Goal: Transaction & Acquisition: Download file/media

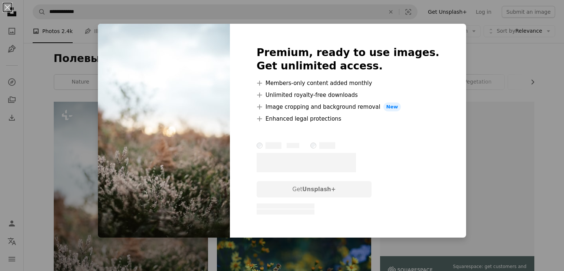
scroll to position [89, 0]
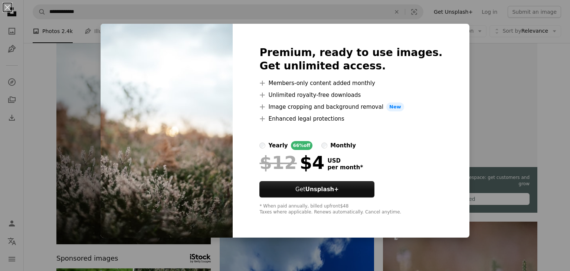
click at [539, 104] on div "An X shape Premium, ready to use images. Get unlimited access. A plus sign Memb…" at bounding box center [285, 135] width 570 height 271
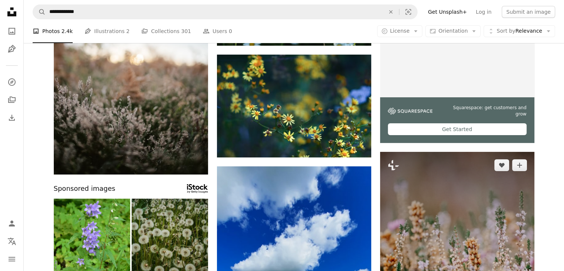
scroll to position [96, 0]
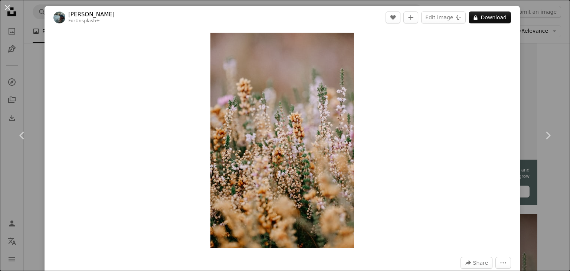
click at [537, 92] on div "An X shape Chevron left Chevron right [PERSON_NAME] For Unsplash+ A heart A plu…" at bounding box center [285, 135] width 570 height 271
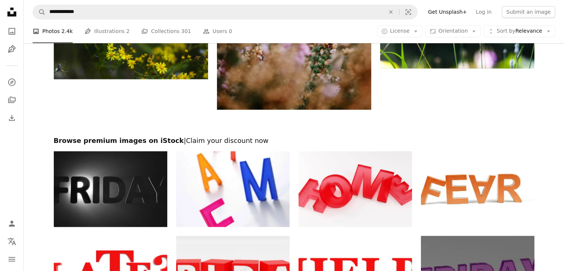
scroll to position [1159, 0]
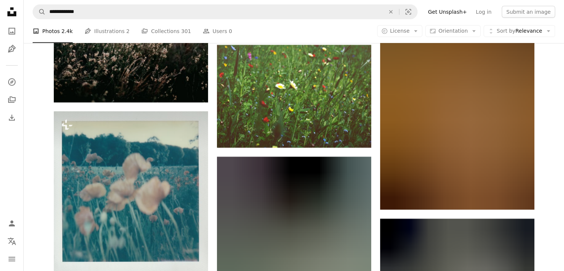
scroll to position [2412, 0]
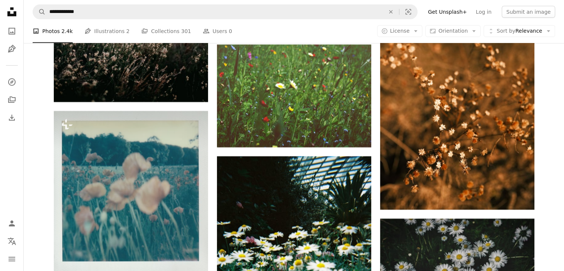
drag, startPoint x: 281, startPoint y: 135, endPoint x: 373, endPoint y: 91, distance: 101.8
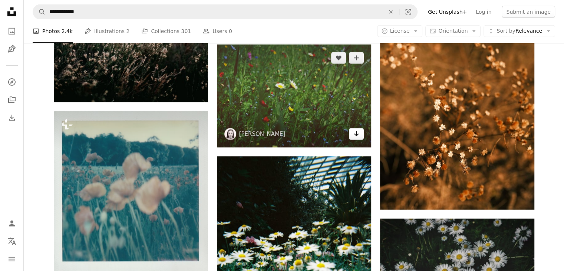
click at [354, 135] on icon "Arrow pointing down" at bounding box center [356, 133] width 6 height 9
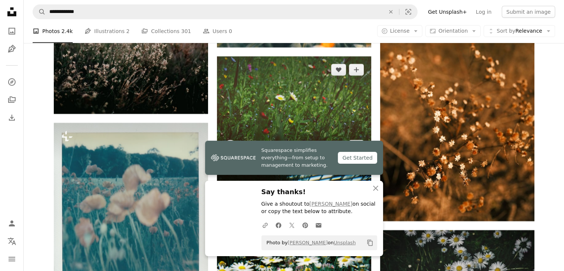
scroll to position [2399, 0]
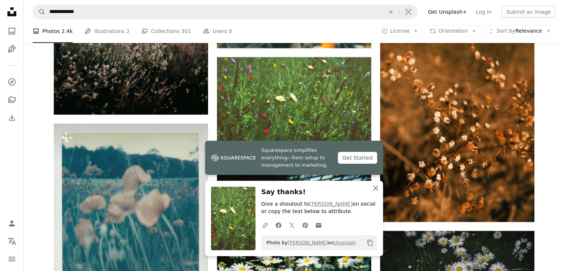
click at [376, 188] on icon "An X shape" at bounding box center [375, 188] width 9 height 9
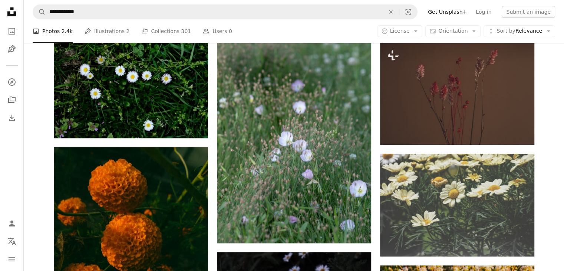
scroll to position [2910, 0]
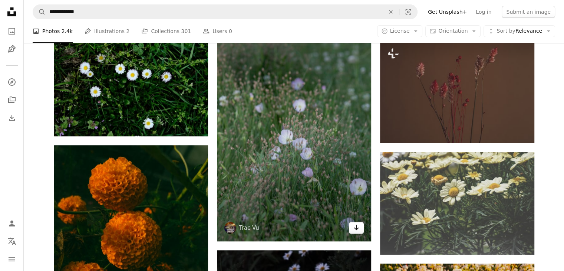
click at [357, 230] on icon "Arrow pointing down" at bounding box center [356, 227] width 6 height 9
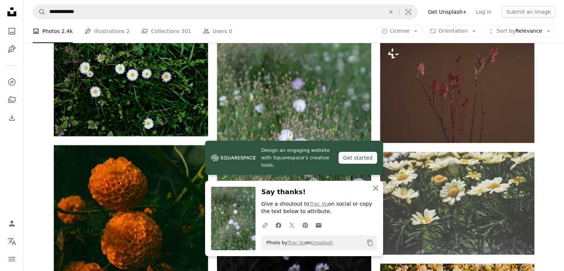
click at [375, 186] on icon "An X shape" at bounding box center [375, 188] width 9 height 9
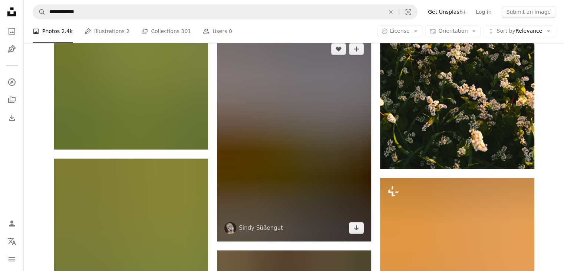
scroll to position [3237, 0]
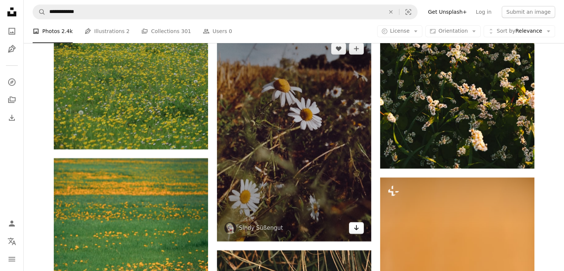
click at [357, 230] on icon "Arrow pointing down" at bounding box center [356, 227] width 6 height 9
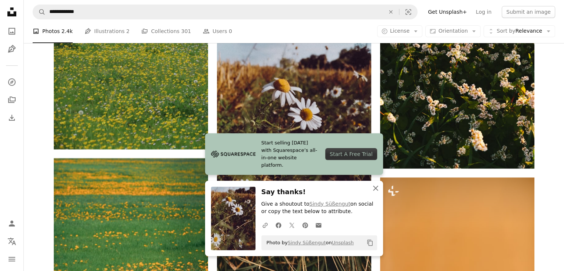
click at [376, 187] on icon "An X shape" at bounding box center [375, 188] width 9 height 9
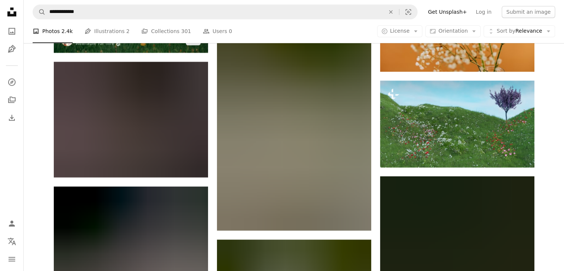
scroll to position [3573, 0]
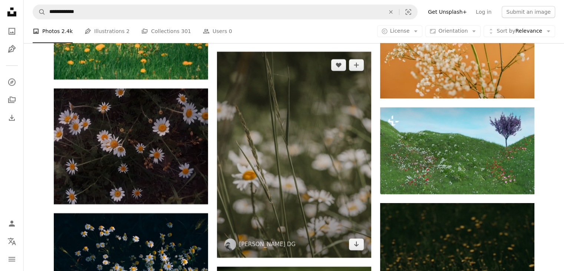
scroll to position [3569, 0]
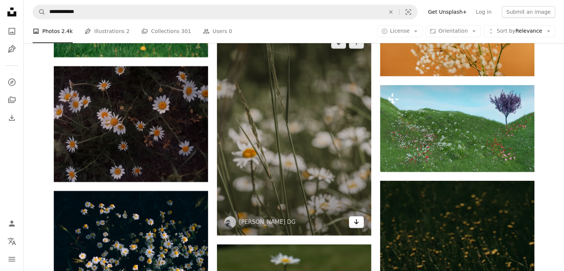
click at [359, 226] on link "Arrow pointing down" at bounding box center [356, 222] width 15 height 12
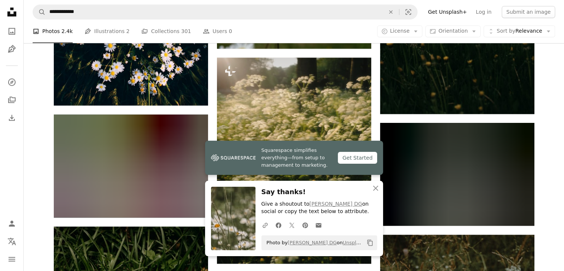
scroll to position [3867, 0]
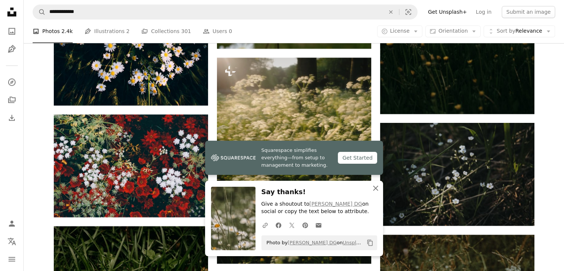
click at [373, 188] on icon "An X shape" at bounding box center [375, 188] width 9 height 9
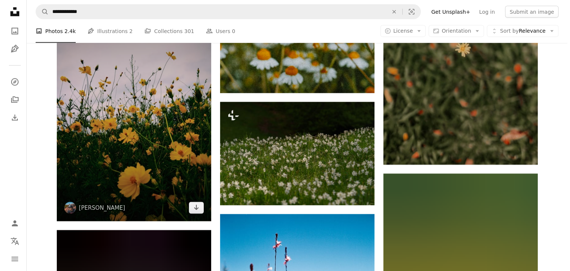
scroll to position [4533, 0]
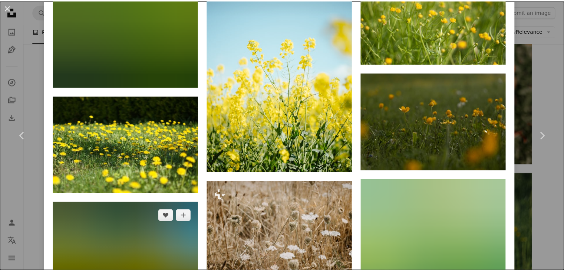
scroll to position [1138, 0]
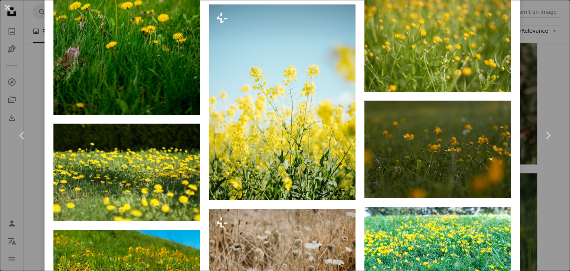
click at [6, 5] on button "An X shape" at bounding box center [7, 7] width 9 height 9
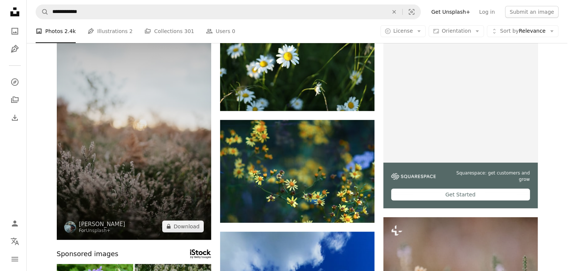
scroll to position [116, 0]
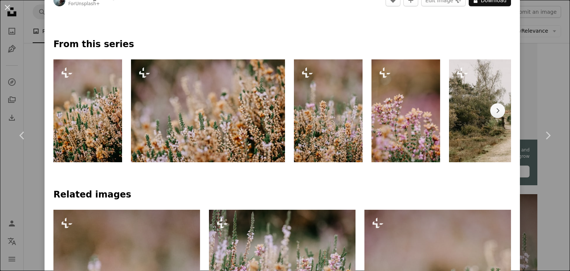
scroll to position [307, 0]
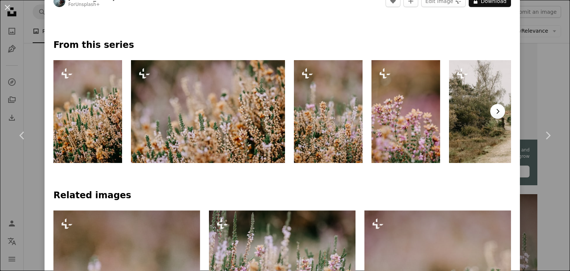
click at [495, 112] on button "Chevron right" at bounding box center [497, 111] width 15 height 15
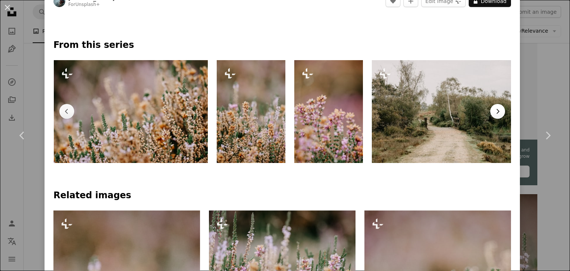
click at [495, 112] on button "Chevron right" at bounding box center [497, 111] width 15 height 15
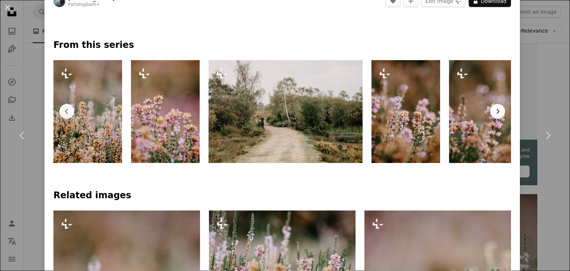
click at [495, 112] on button "Chevron right" at bounding box center [497, 111] width 15 height 15
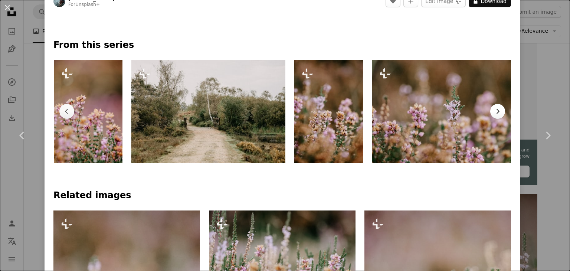
click at [495, 112] on button "Chevron right" at bounding box center [497, 111] width 15 height 15
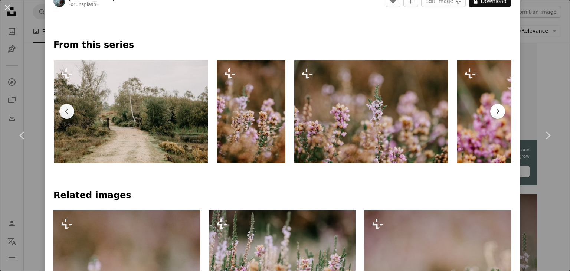
click at [495, 112] on button "Chevron right" at bounding box center [497, 111] width 15 height 15
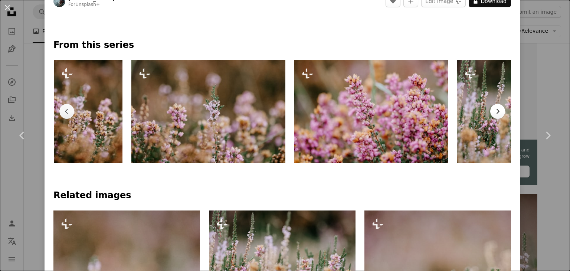
click at [495, 112] on button "Chevron right" at bounding box center [497, 111] width 15 height 15
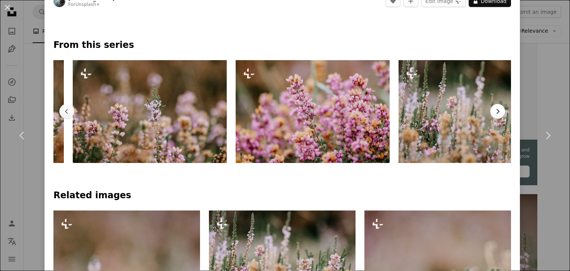
scroll to position [0, 663]
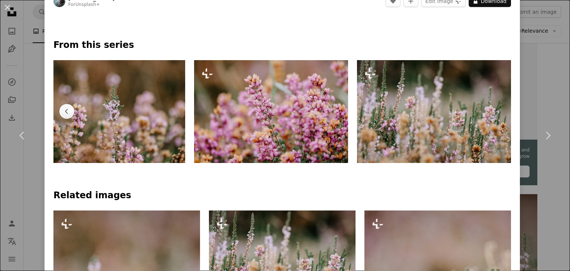
click at [495, 112] on img at bounding box center [434, 111] width 154 height 103
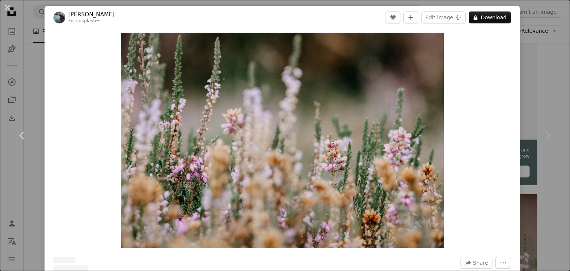
click at [552, 106] on div "Chevron right" at bounding box center [547, 135] width 45 height 71
click at [6, 10] on button "An X shape" at bounding box center [7, 7] width 9 height 9
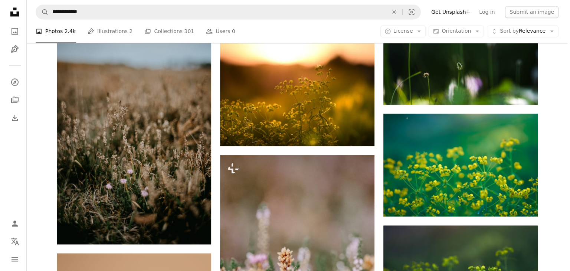
scroll to position [1231, 0]
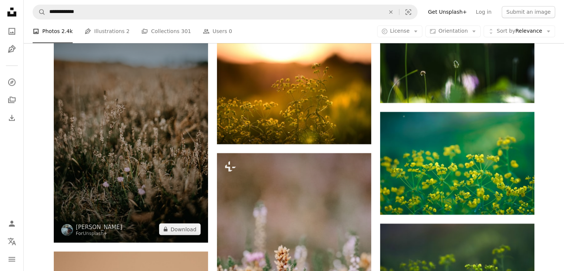
click at [182, 158] on img at bounding box center [131, 126] width 154 height 231
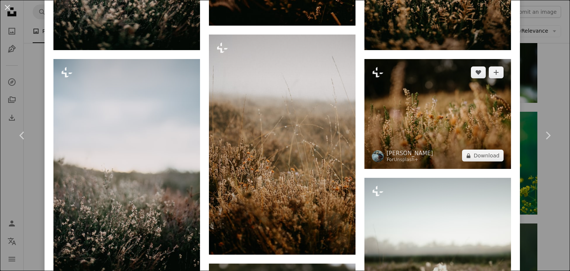
scroll to position [926, 0]
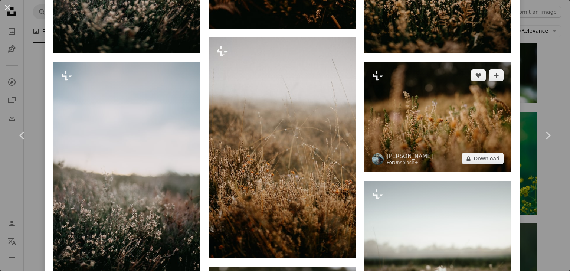
click at [390, 96] on img at bounding box center [437, 117] width 146 height 110
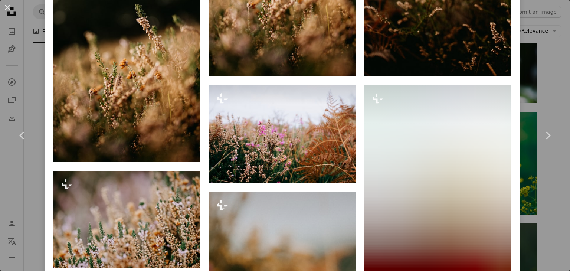
scroll to position [784, 0]
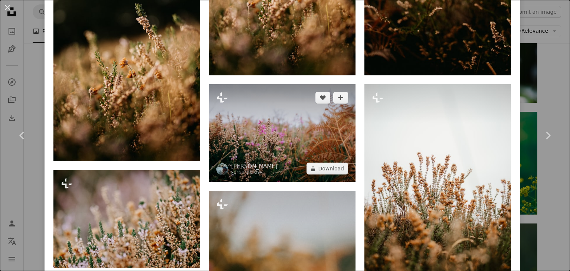
click at [283, 123] on img at bounding box center [282, 133] width 146 height 98
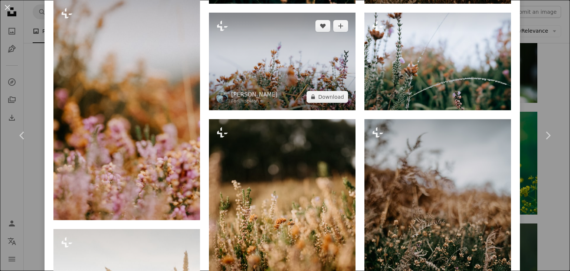
scroll to position [902, 0]
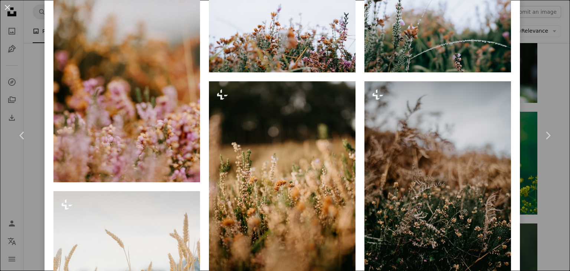
drag, startPoint x: 120, startPoint y: 109, endPoint x: 61, endPoint y: 180, distance: 91.9
click at [61, 180] on div "Plus sign for Unsplash+ A heart A plus sign [PERSON_NAME] For Unsplash+ A lock …" at bounding box center [126, 180] width 146 height 1106
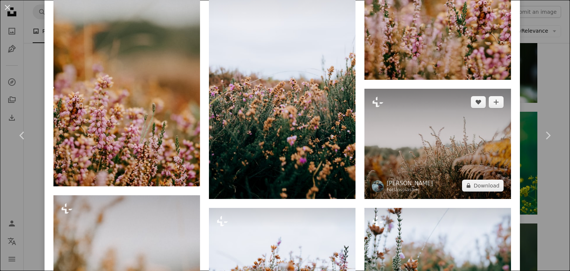
scroll to position [684, 0]
